Goal: Information Seeking & Learning: Find contact information

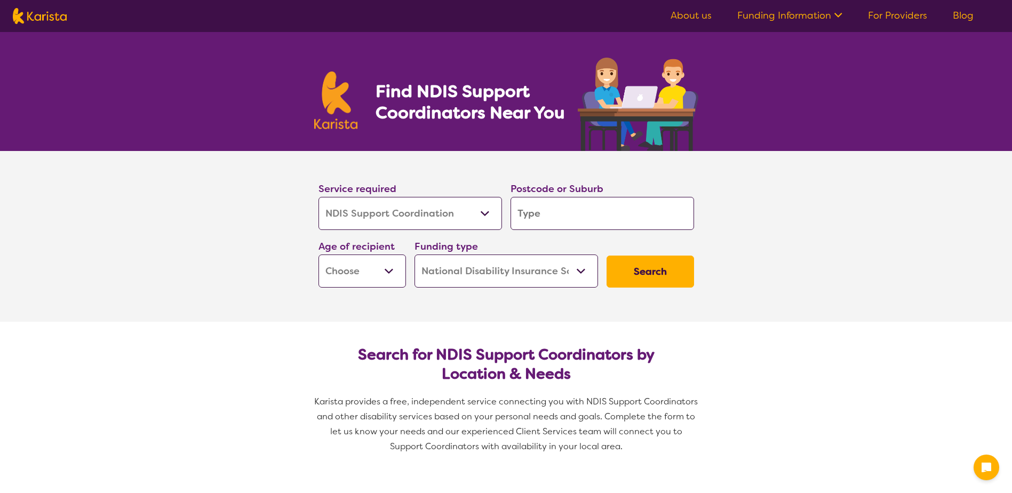
select select "NDIS Support Coordination"
select select "NDIS"
select select "NDIS Support Coordination"
select select "NDIS"
click at [585, 211] on input "search" at bounding box center [601, 213] width 183 height 33
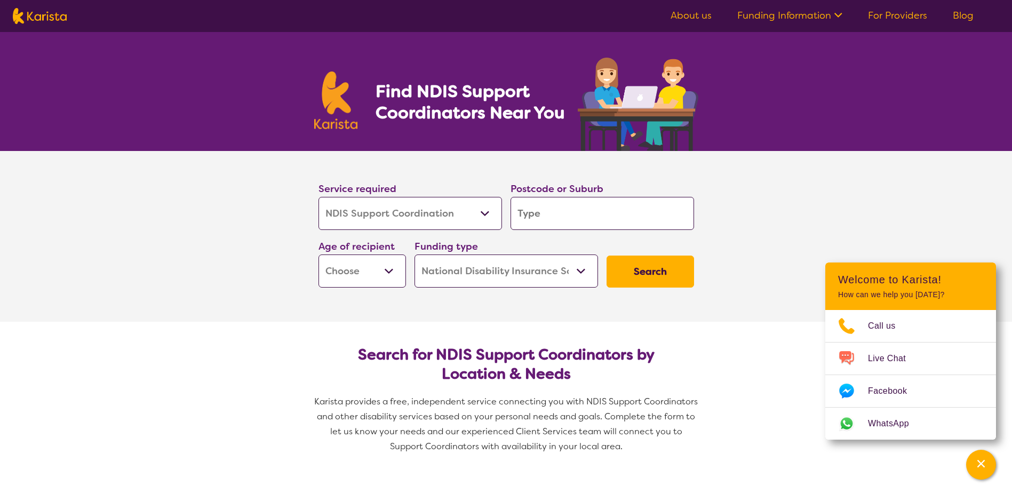
type input "2"
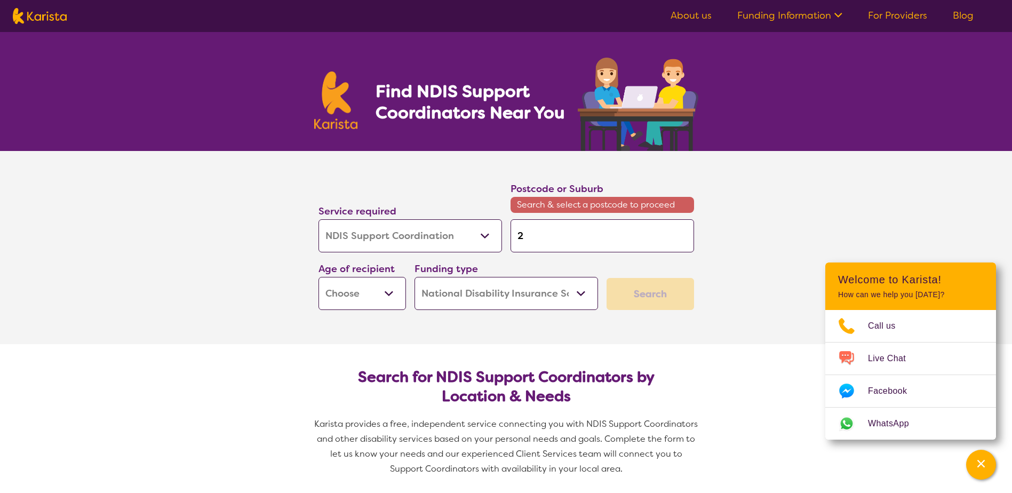
type input "22"
type input "229"
type input "2293"
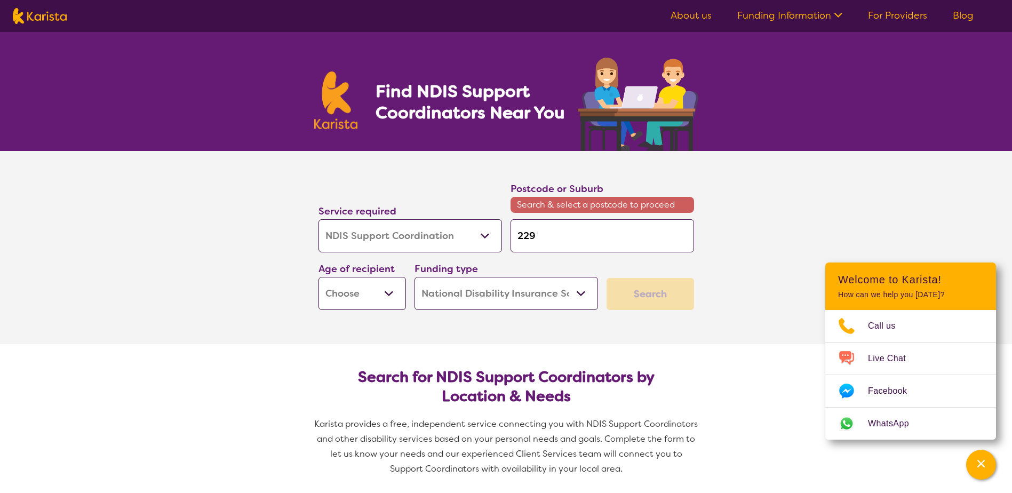
type input "2293"
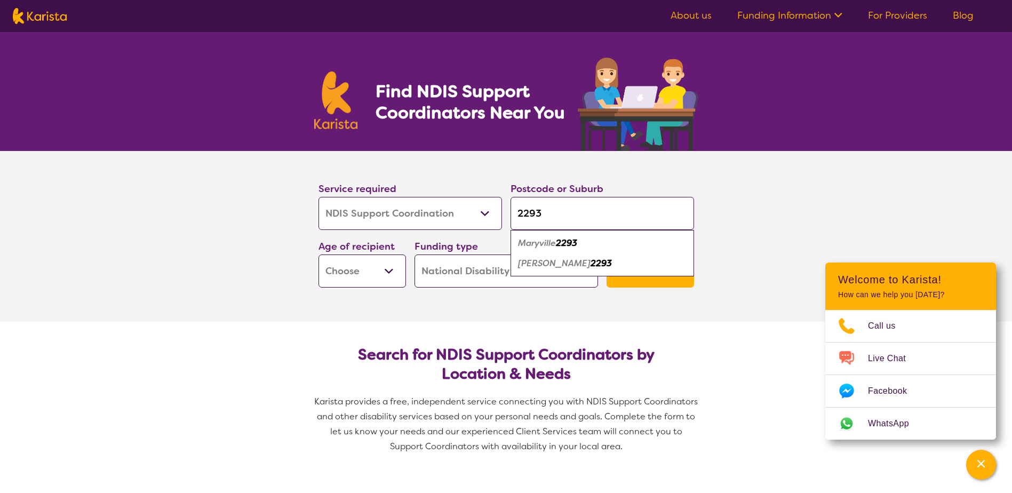
type input "229"
type input "22"
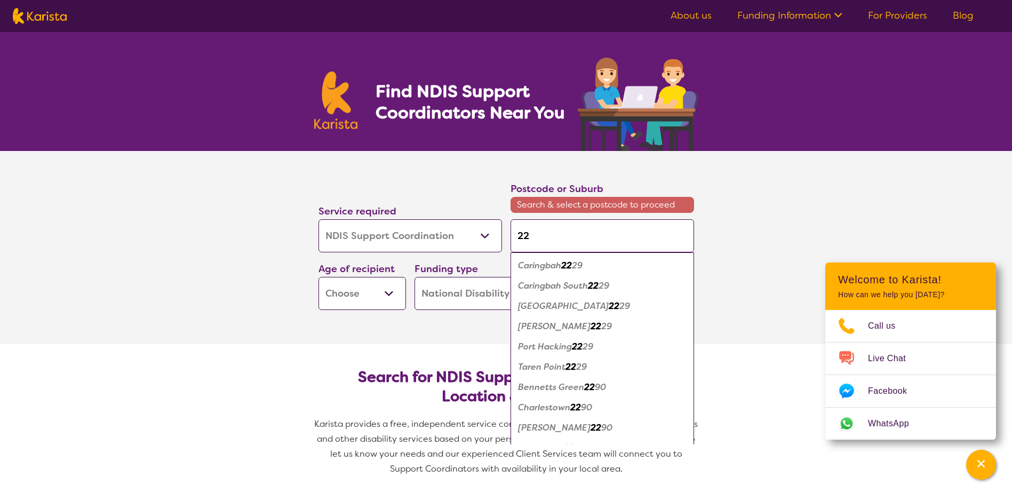
type input "228"
type input "2285"
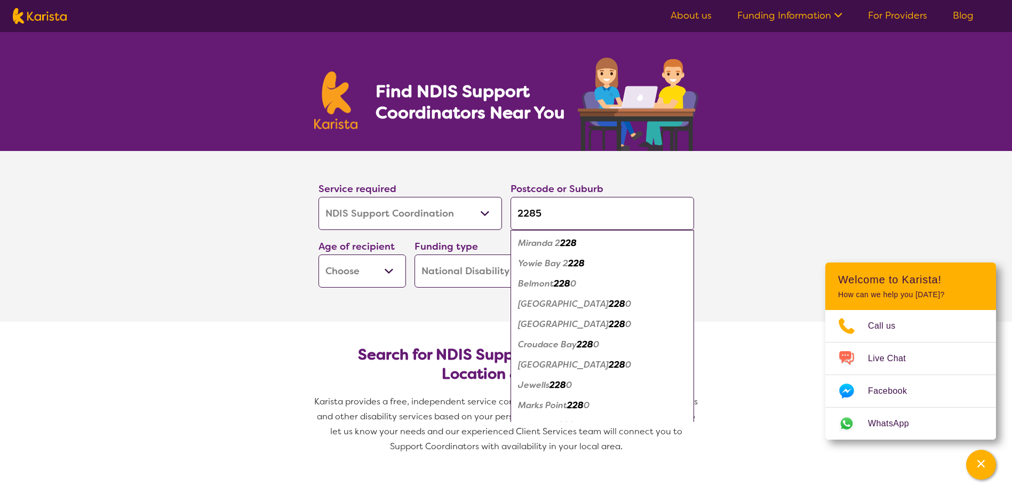
type input "2285"
click at [606, 255] on button "Search" at bounding box center [649, 271] width 87 height 32
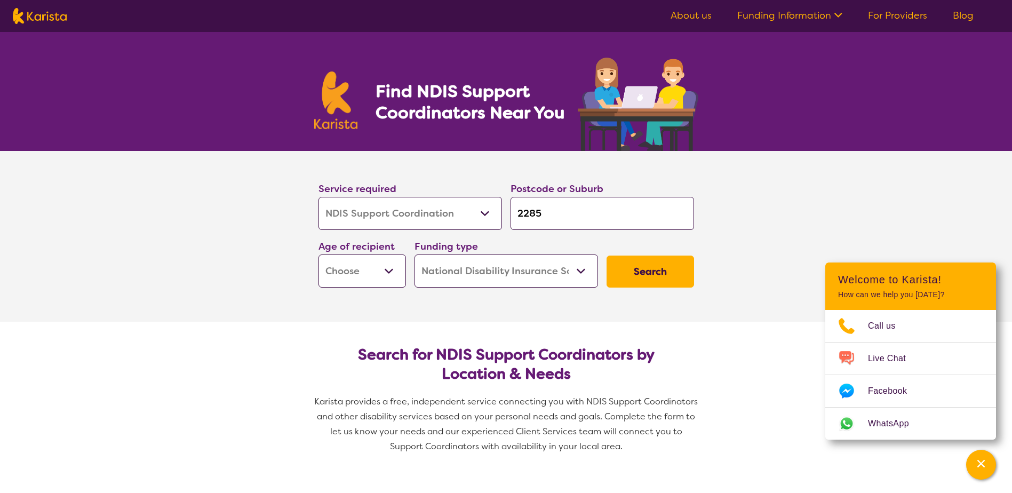
click at [344, 270] on select "Early Childhood - 0 to 9 Child - 10 to 11 Adolescent - 12 to 17 Adult - 18 to 6…" at bounding box center [361, 270] width 87 height 33
select select "EC"
click at [318, 254] on select "Early Childhood - 0 to 9 Child - 10 to 11 Adolescent - 12 to 17 Adult - 18 to 6…" at bounding box center [361, 270] width 87 height 33
select select "EC"
click at [668, 275] on button "Search" at bounding box center [649, 271] width 87 height 32
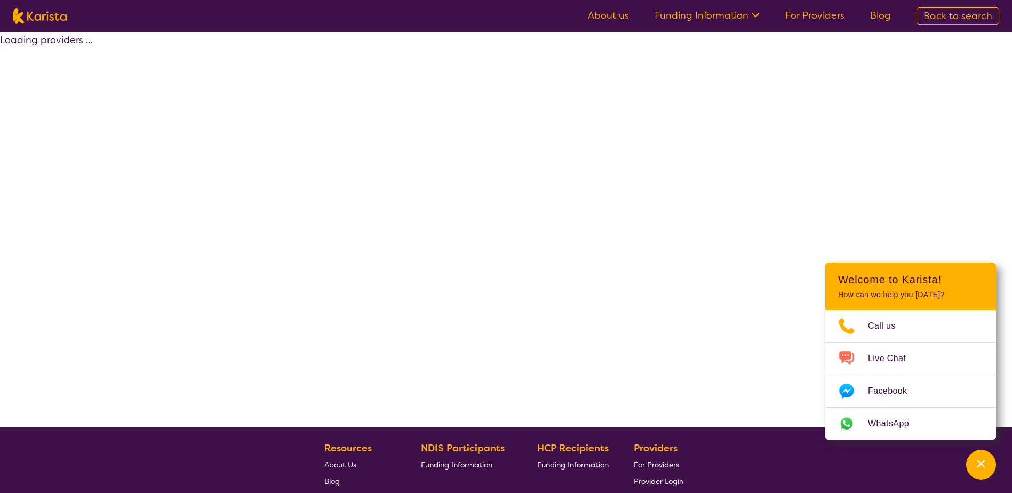
select select "NDIS"
select select "NDIS Support Coordination"
select select "EC"
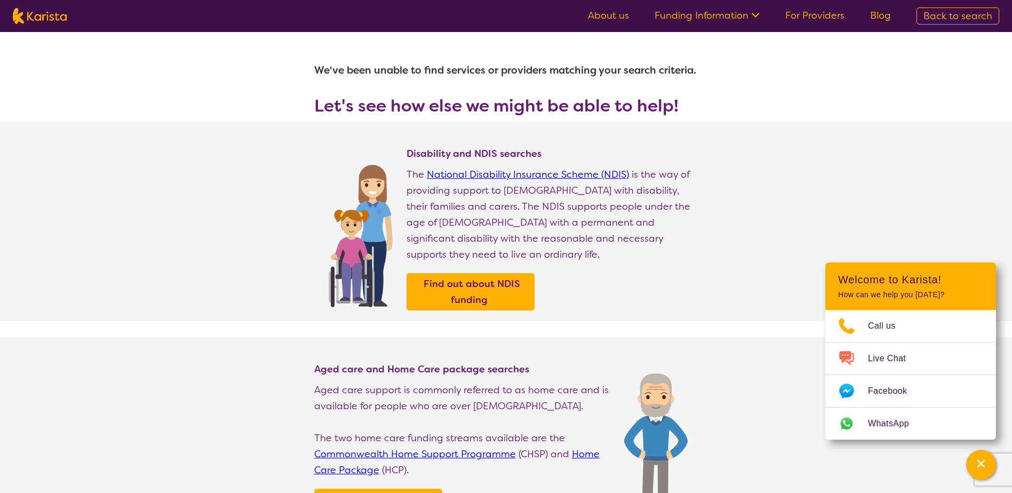
click at [607, 13] on link "About us" at bounding box center [608, 15] width 41 height 13
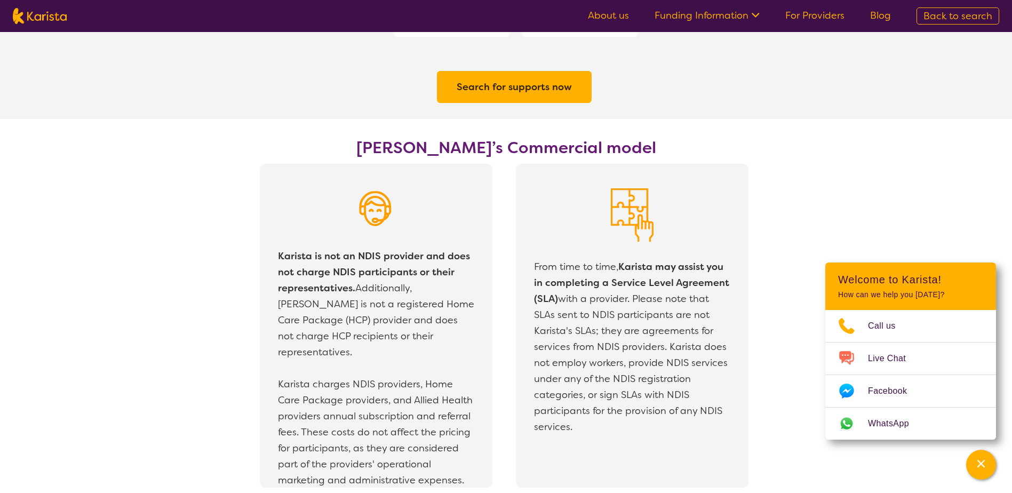
scroll to position [1866, 0]
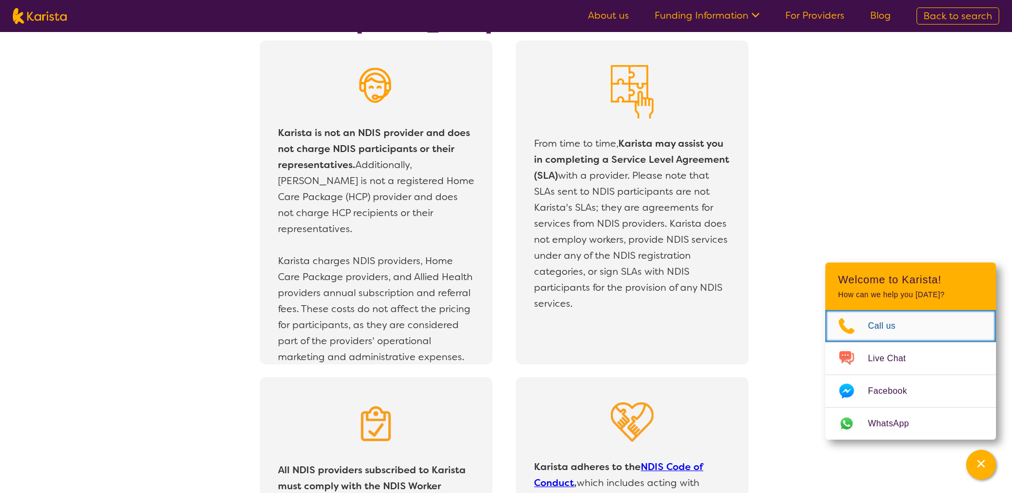
click at [876, 327] on span "Call us" at bounding box center [888, 326] width 41 height 16
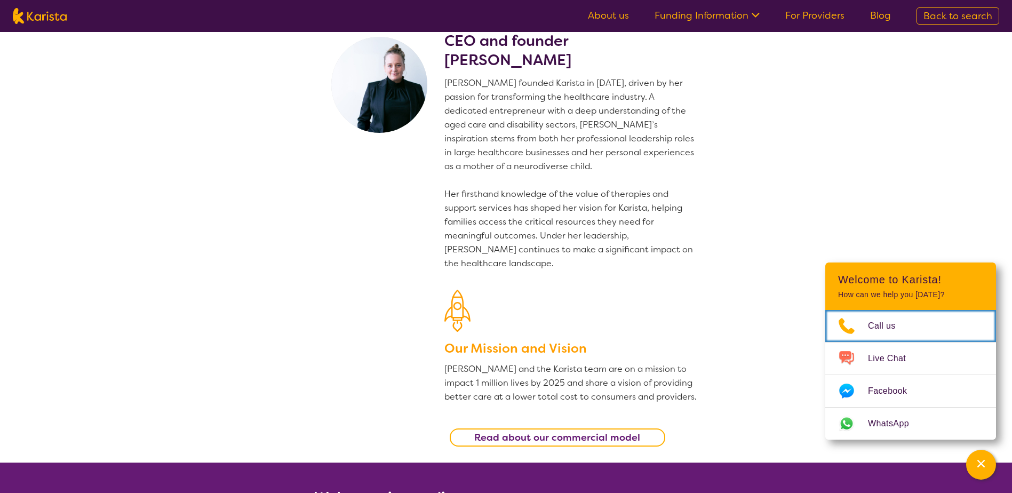
scroll to position [0, 0]
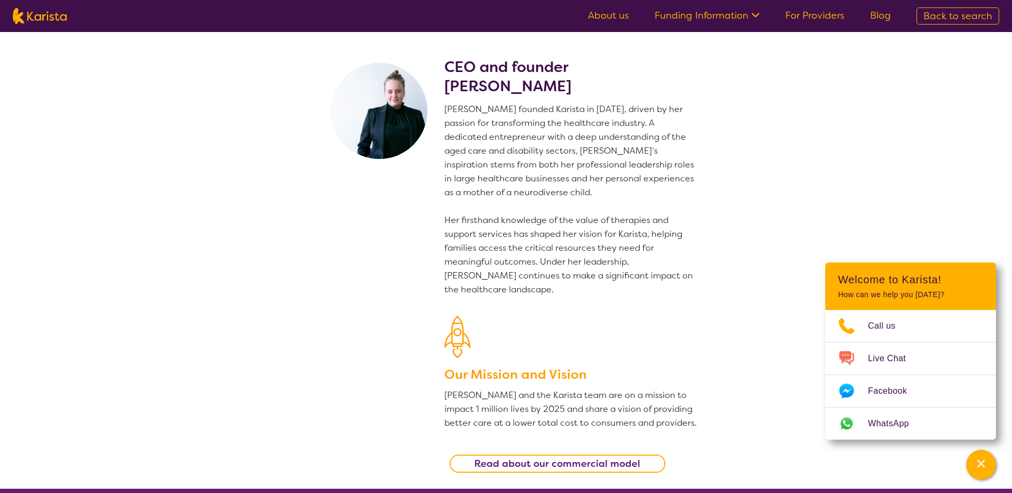
click at [605, 19] on link "About us" at bounding box center [608, 15] width 41 height 13
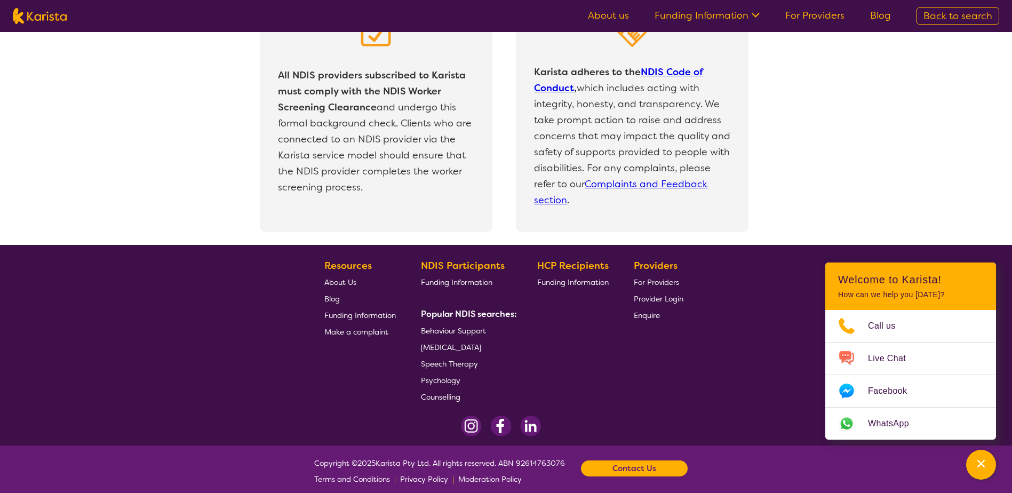
scroll to position [2270, 0]
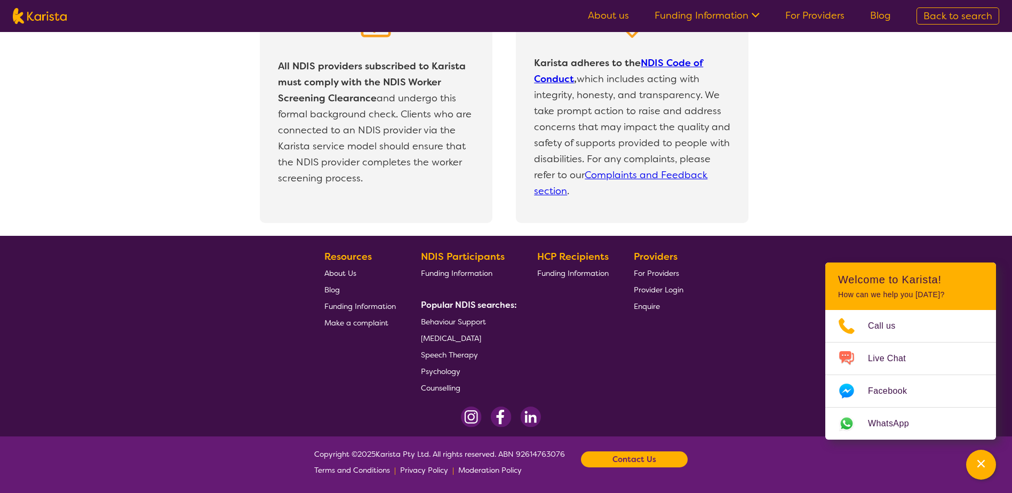
click at [639, 304] on span "Enquire" at bounding box center [647, 306] width 26 height 10
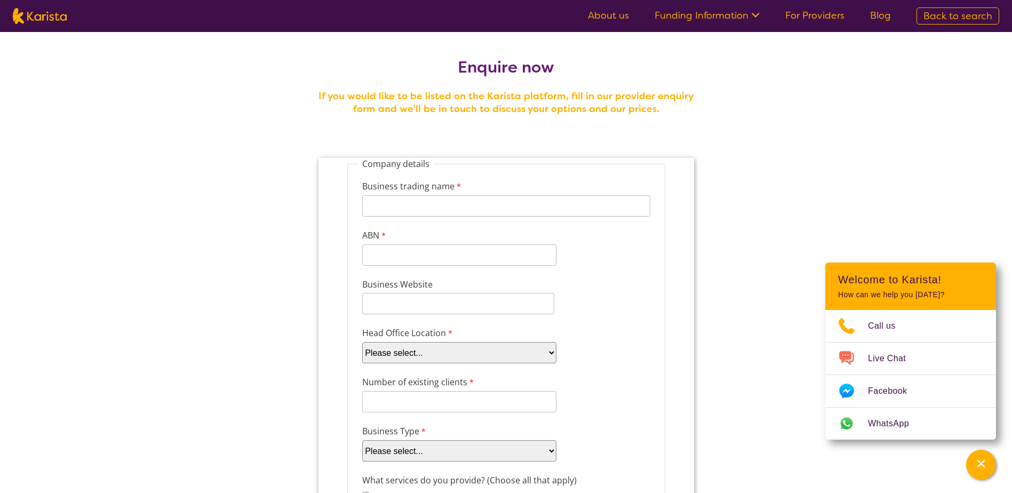
click at [607, 13] on link "About us" at bounding box center [608, 15] width 41 height 13
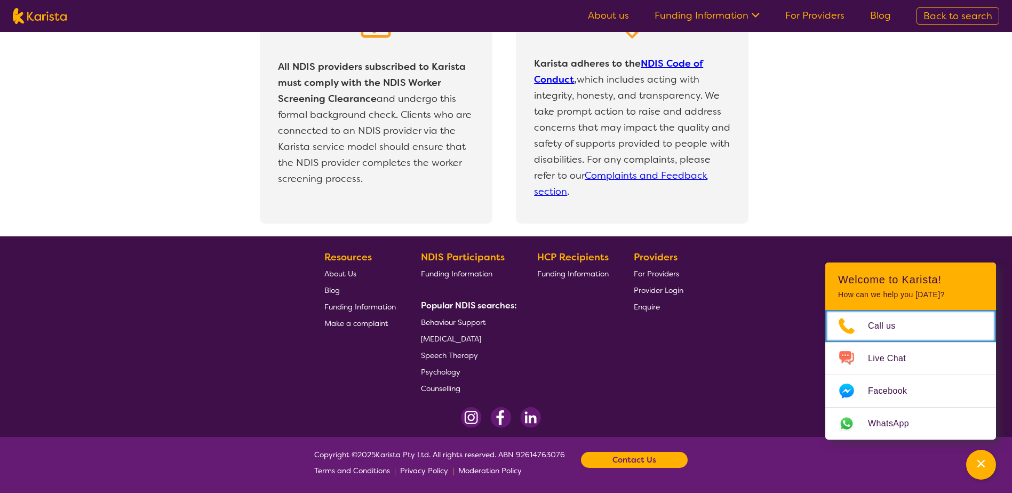
scroll to position [2270, 0]
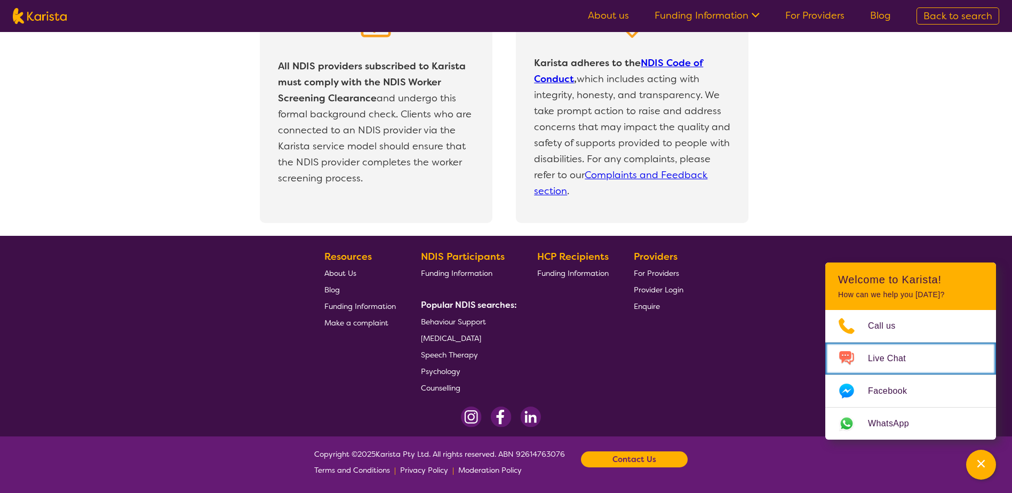
click at [891, 354] on span "Live Chat" at bounding box center [893, 358] width 51 height 16
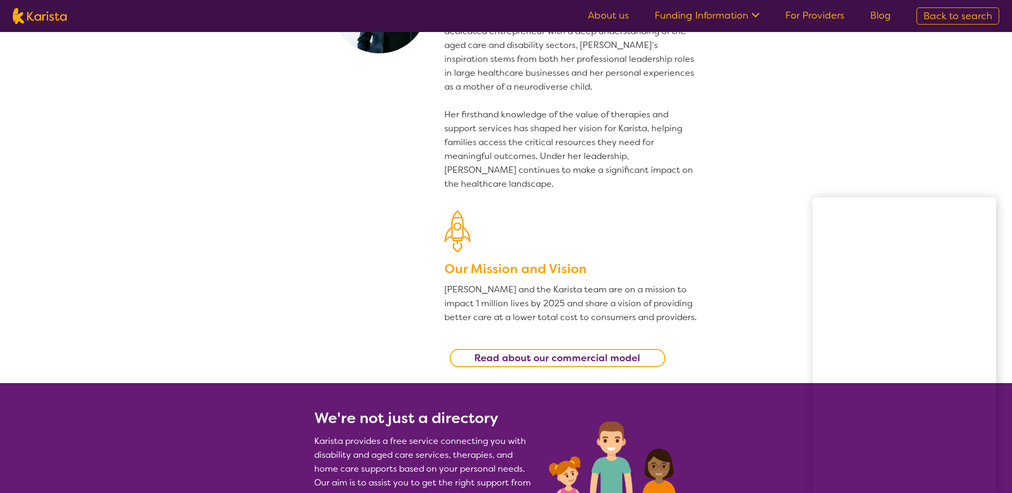
scroll to position [0, 0]
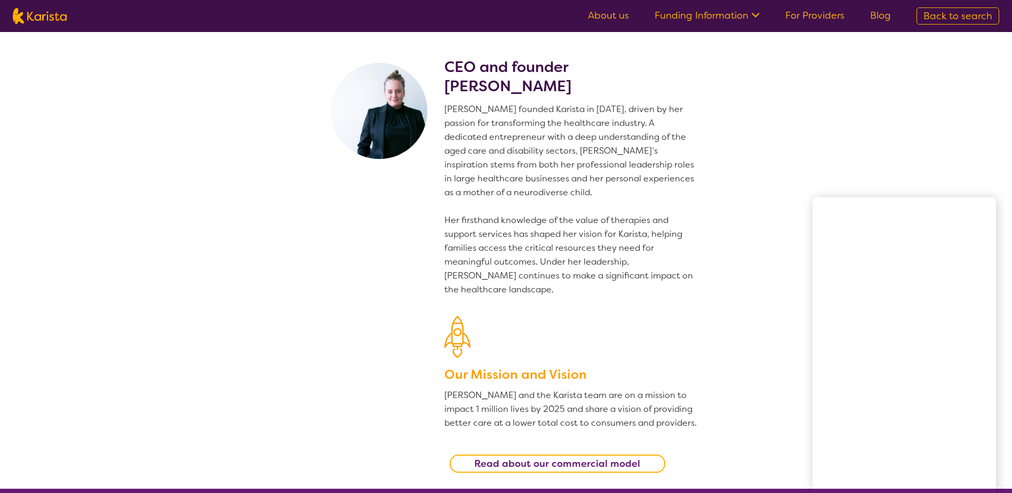
click at [948, 107] on section "CEO and founder [PERSON_NAME] [PERSON_NAME] founded Karista in [DATE], driven b…" at bounding box center [506, 260] width 1012 height 456
